Goal: Task Accomplishment & Management: Manage account settings

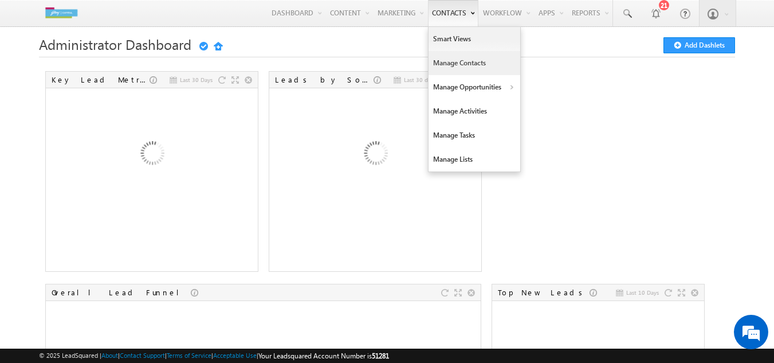
click at [437, 61] on link "Manage Contacts" at bounding box center [475, 63] width 92 height 24
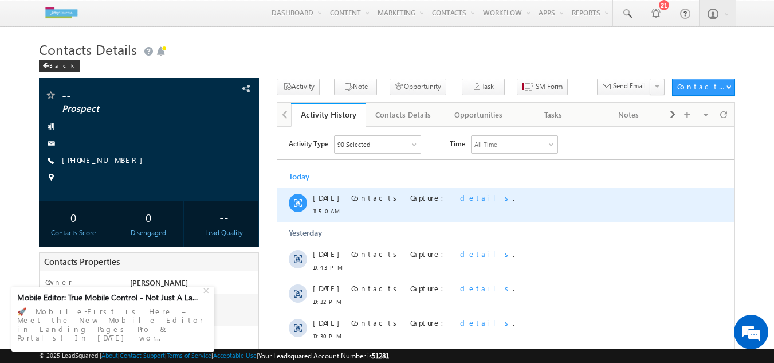
click at [460, 198] on span "details" at bounding box center [486, 197] width 53 height 10
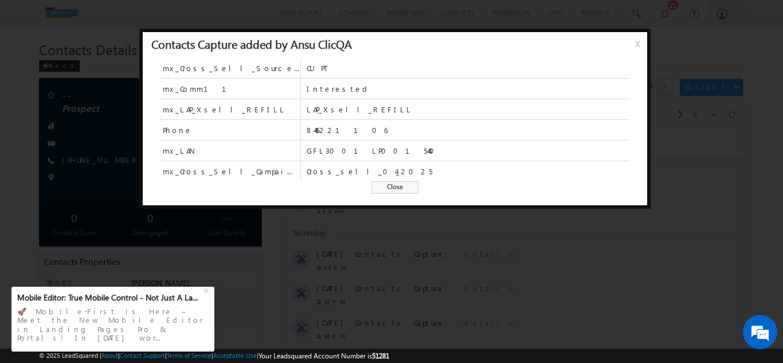
click at [384, 188] on span "Close" at bounding box center [394, 187] width 47 height 13
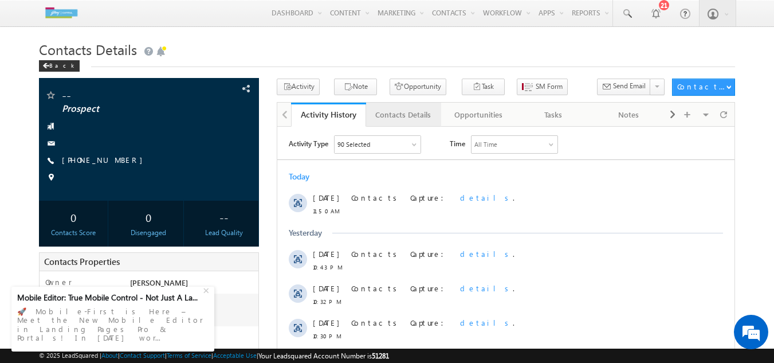
click at [407, 121] on div "Contacts Details" at bounding box center [403, 115] width 56 height 14
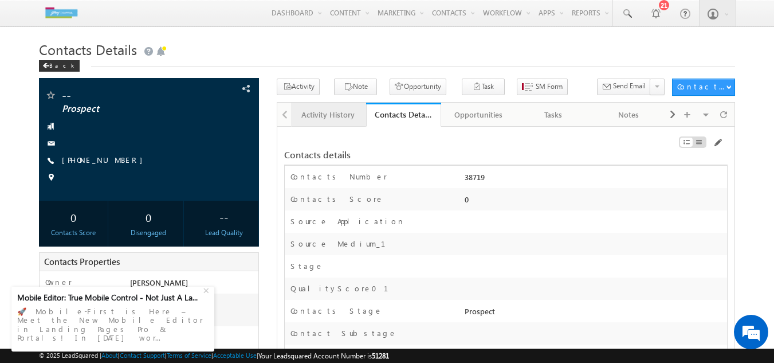
click at [331, 116] on div "Activity History" at bounding box center [328, 115] width 56 height 14
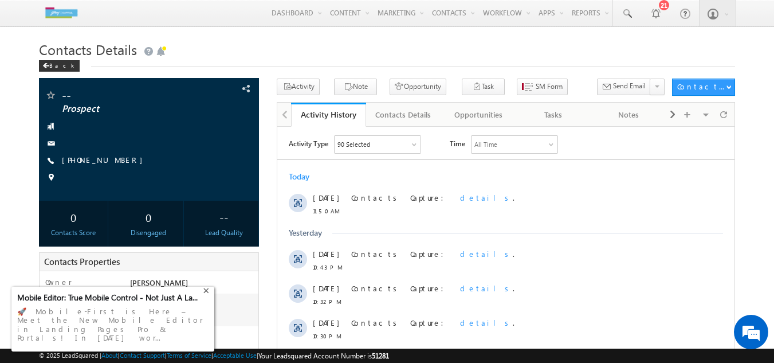
click at [204, 296] on div "+" at bounding box center [208, 290] width 14 height 14
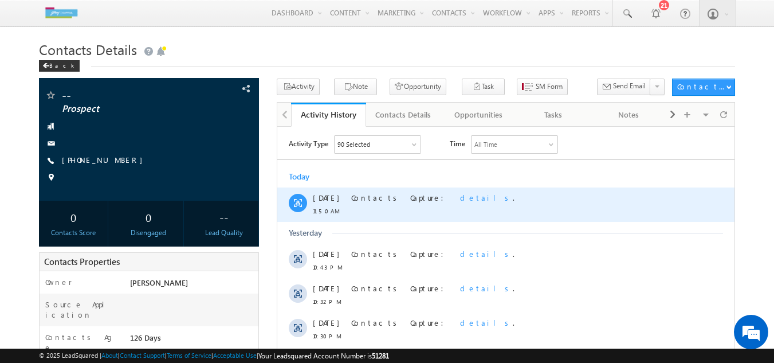
click at [460, 197] on span "details" at bounding box center [486, 197] width 53 height 10
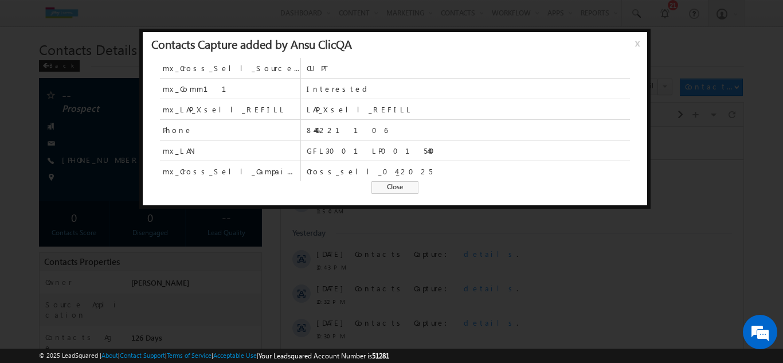
click at [423, 206] on div "Contacts Capture added by Ansu ClicQA x mx_Cross_Sell_Source_1 CUPT mx_Comm11 I…" at bounding box center [394, 119] width 511 height 180
click at [382, 187] on span "Close" at bounding box center [394, 187] width 47 height 13
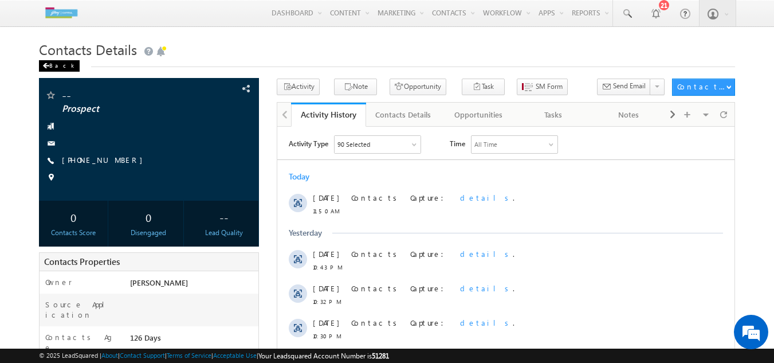
click at [53, 64] on div "Back" at bounding box center [59, 65] width 41 height 11
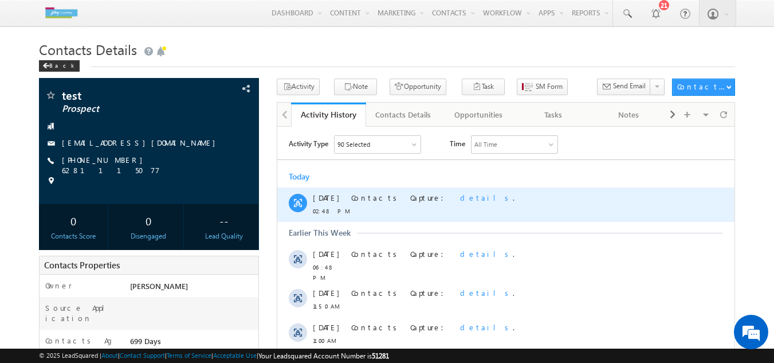
click at [460, 195] on span "details" at bounding box center [486, 197] width 53 height 10
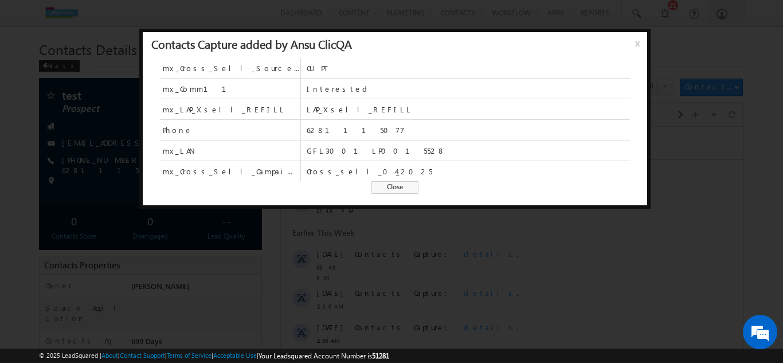
click at [397, 190] on span "Close" at bounding box center [394, 187] width 47 height 13
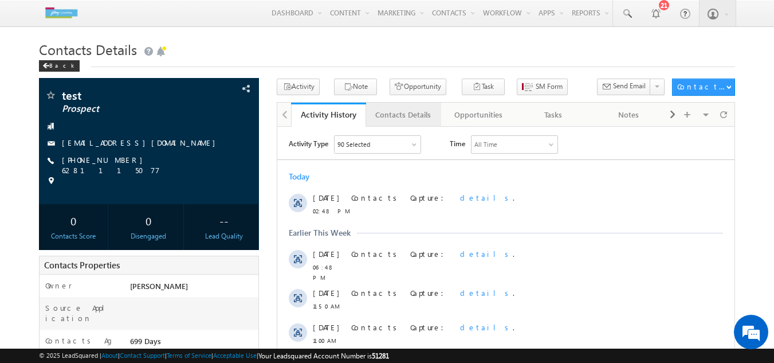
click at [399, 109] on div "Contacts Details" at bounding box center [403, 115] width 56 height 14
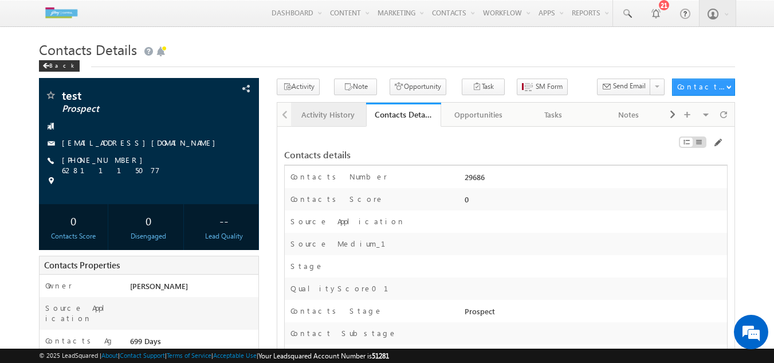
click at [312, 112] on div "Activity History" at bounding box center [328, 115] width 56 height 14
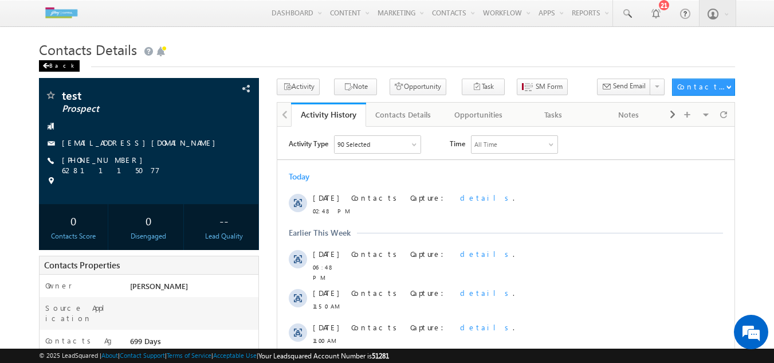
click at [56, 66] on div "Back" at bounding box center [59, 65] width 41 height 11
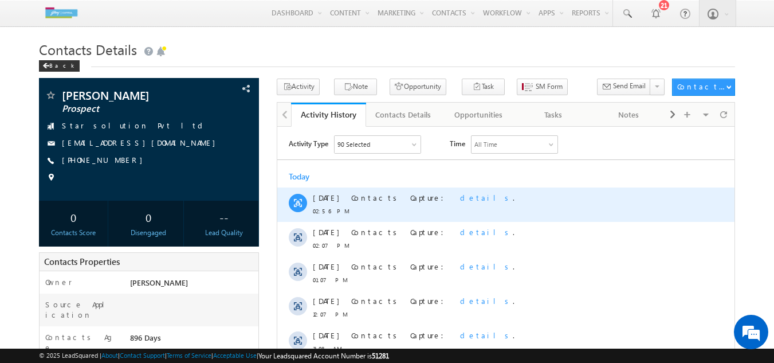
click at [460, 198] on span "details" at bounding box center [486, 197] width 53 height 10
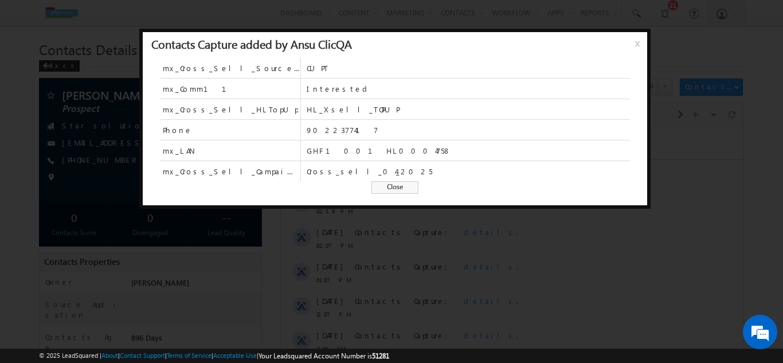
click at [405, 190] on span "Close" at bounding box center [394, 187] width 47 height 13
